Goal: Information Seeking & Learning: Learn about a topic

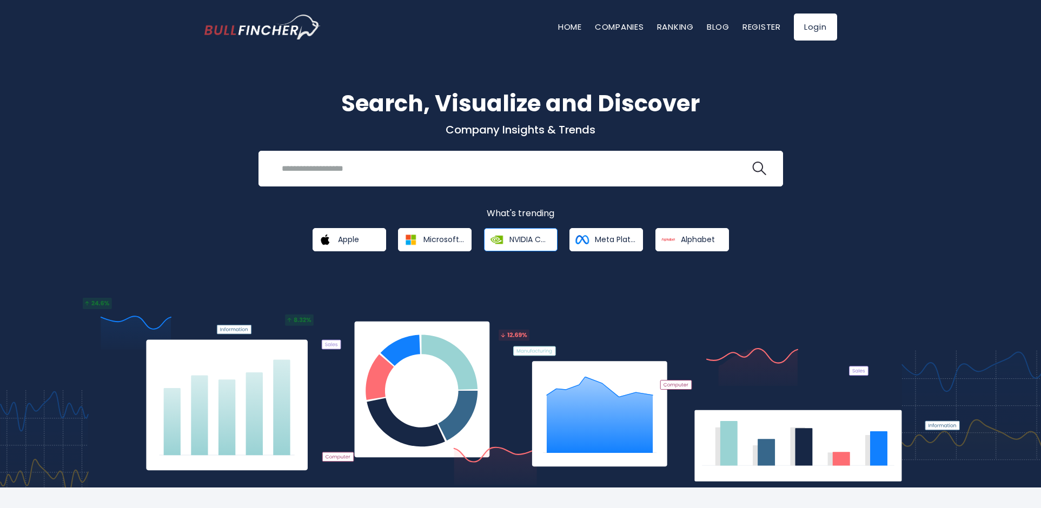
click at [533, 234] on link "NVIDIA Corporation" at bounding box center [521, 239] width 74 height 23
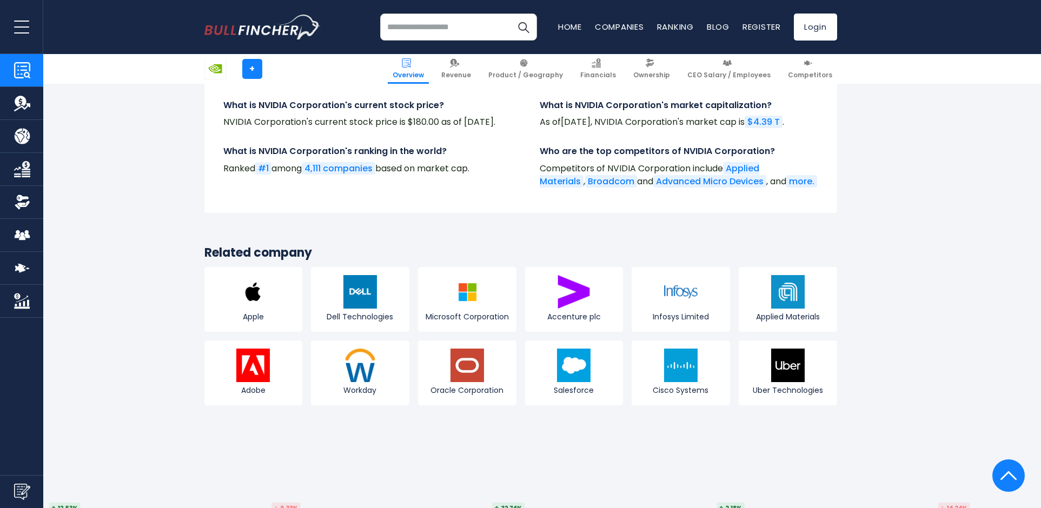
scroll to position [3651, 0]
